Goal: Transaction & Acquisition: Purchase product/service

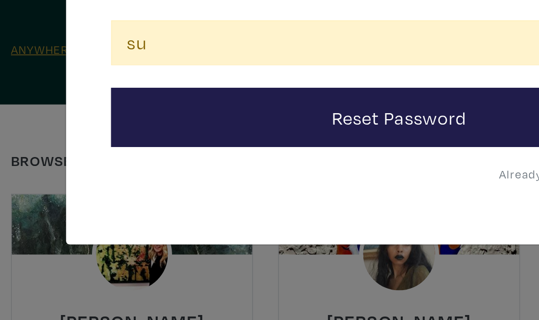
type input "s"
type input "susanmcleanwoodburn@gmail.com"
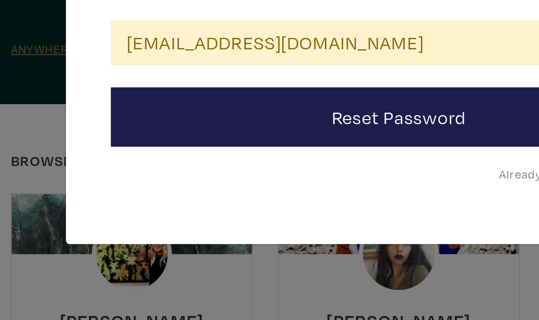
click at [262, 113] on button "Reset Password" at bounding box center [269, 131] width 344 height 36
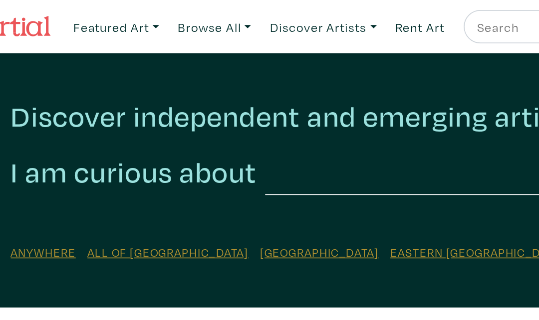
click at [131, 20] on link "Browse All" at bounding box center [100, 16] width 60 height 20
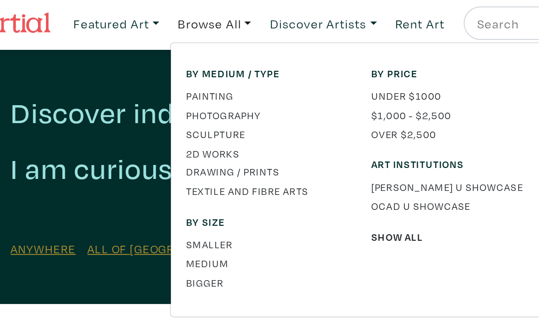
click at [256, 83] on link "Over $2,500" at bounding box center [301, 82] width 96 height 9
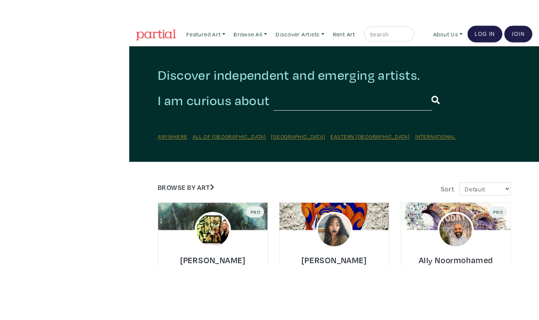
scroll to position [33, 0]
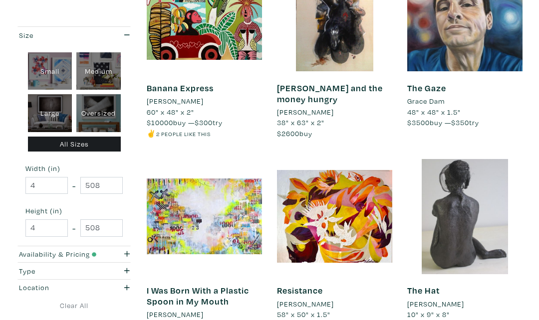
scroll to position [680, 0]
click at [61, 114] on div "Large" at bounding box center [50, 114] width 44 height 38
type input "28"
type input "48"
type input "28"
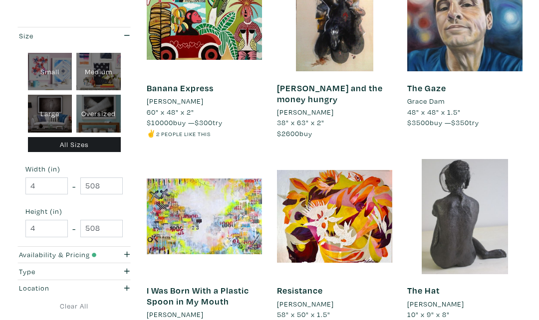
type input "48"
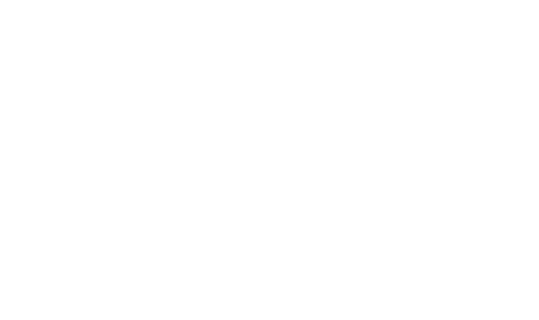
scroll to position [733, 0]
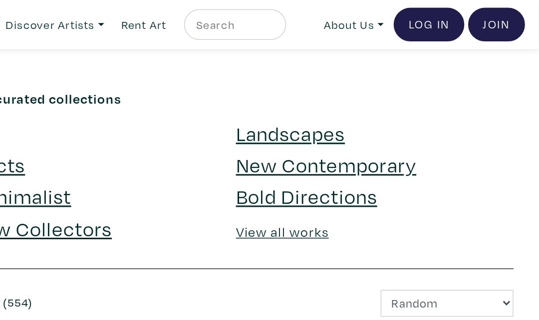
click at [445, 18] on link "Log In" at bounding box center [468, 16] width 46 height 22
